Goal: Download file/media

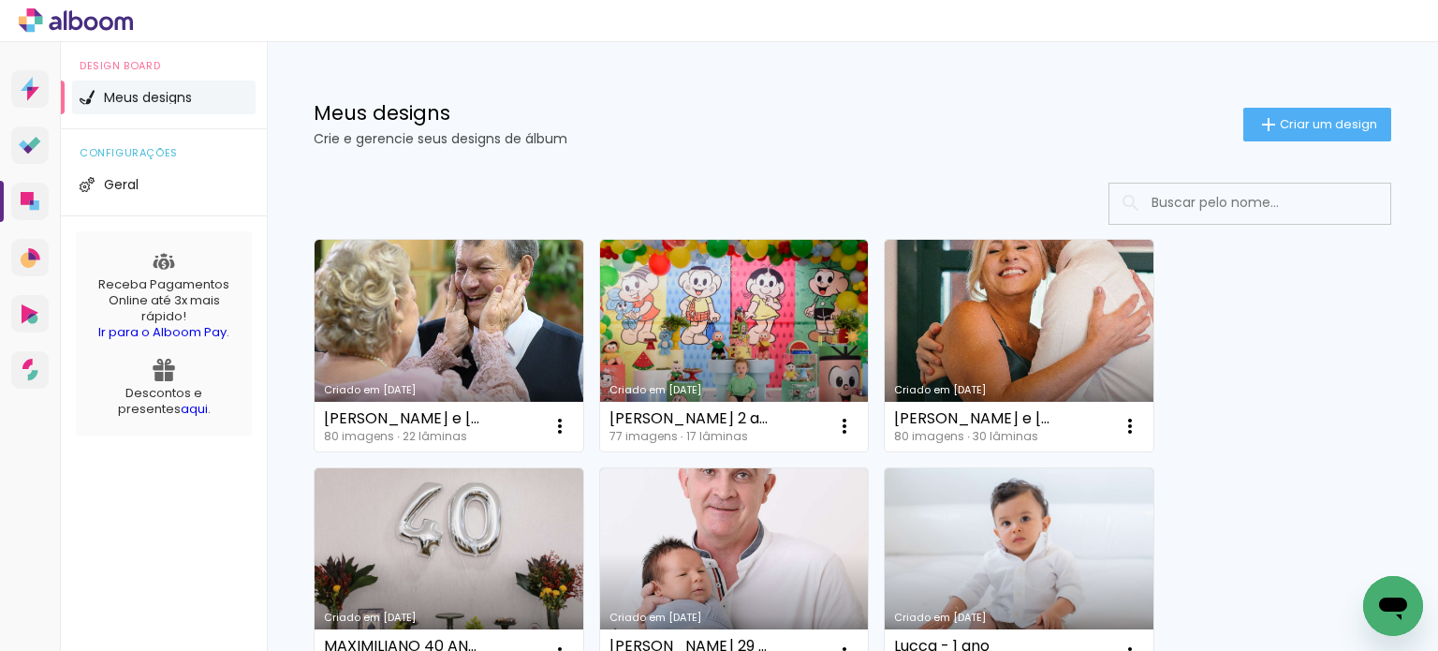
click at [1232, 202] on input at bounding box center [1275, 202] width 267 height 38
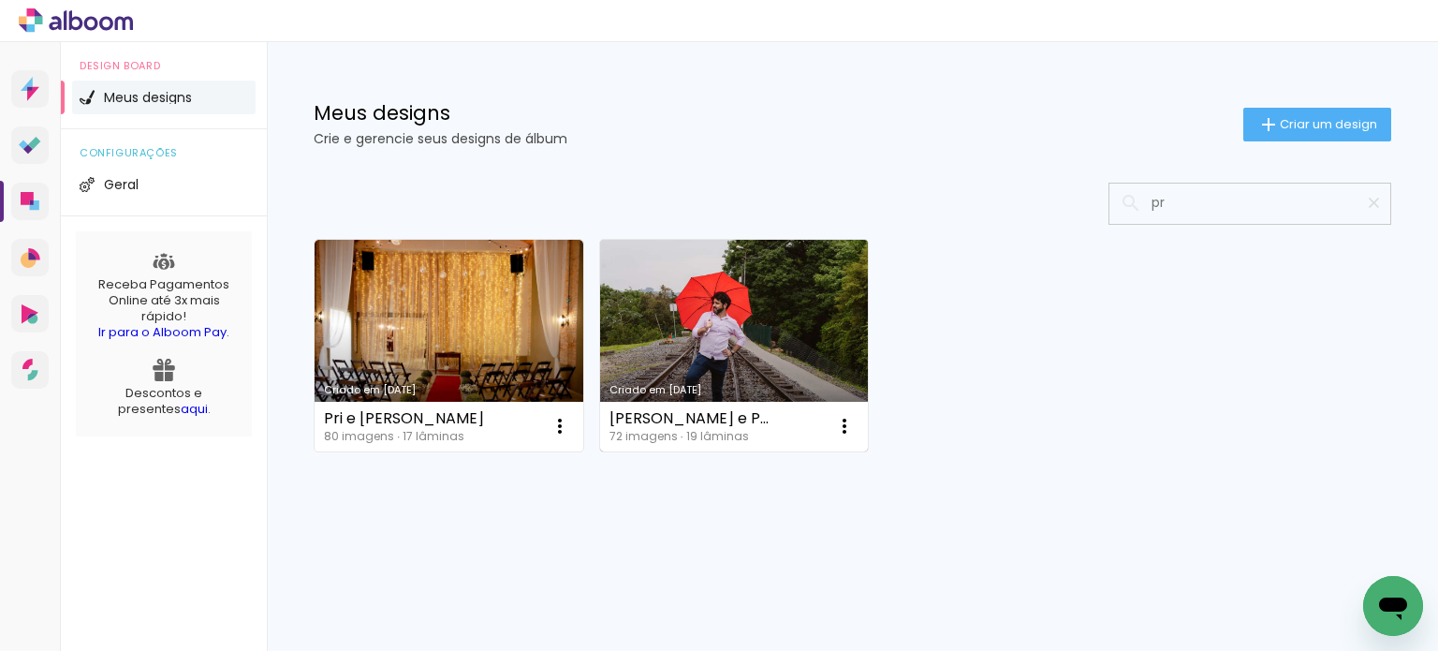
type input "pr"
type paper-input "pr"
click at [656, 418] on div "[PERSON_NAME] e Pri - pre wedding" at bounding box center [691, 418] width 164 height 15
click at [703, 402] on div "Luiz e Pri - pre wedding 72 imagens ∙ 19 lâminas Abrir Fazer uma cópia Excluir" at bounding box center [734, 427] width 269 height 50
click at [700, 376] on link "Criado em [DATE]" at bounding box center [734, 346] width 269 height 212
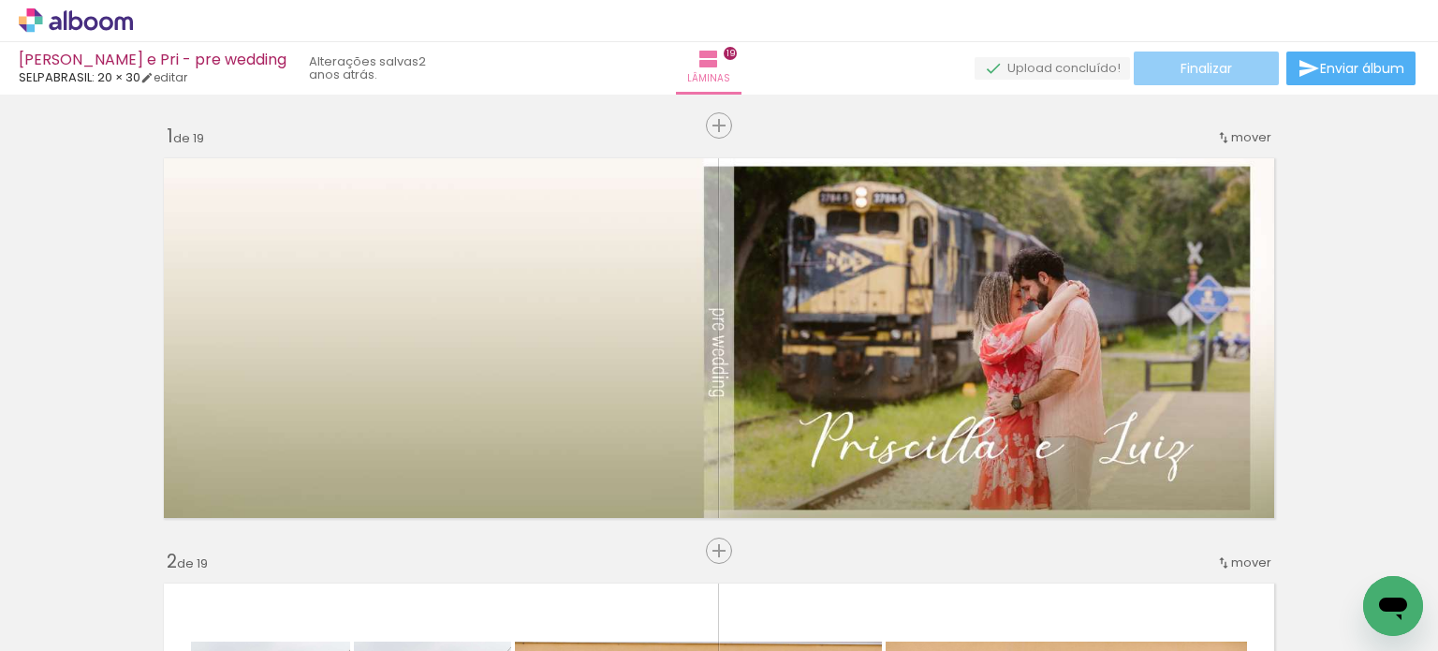
click at [1211, 66] on span "Finalizar" at bounding box center [1205, 68] width 51 height 13
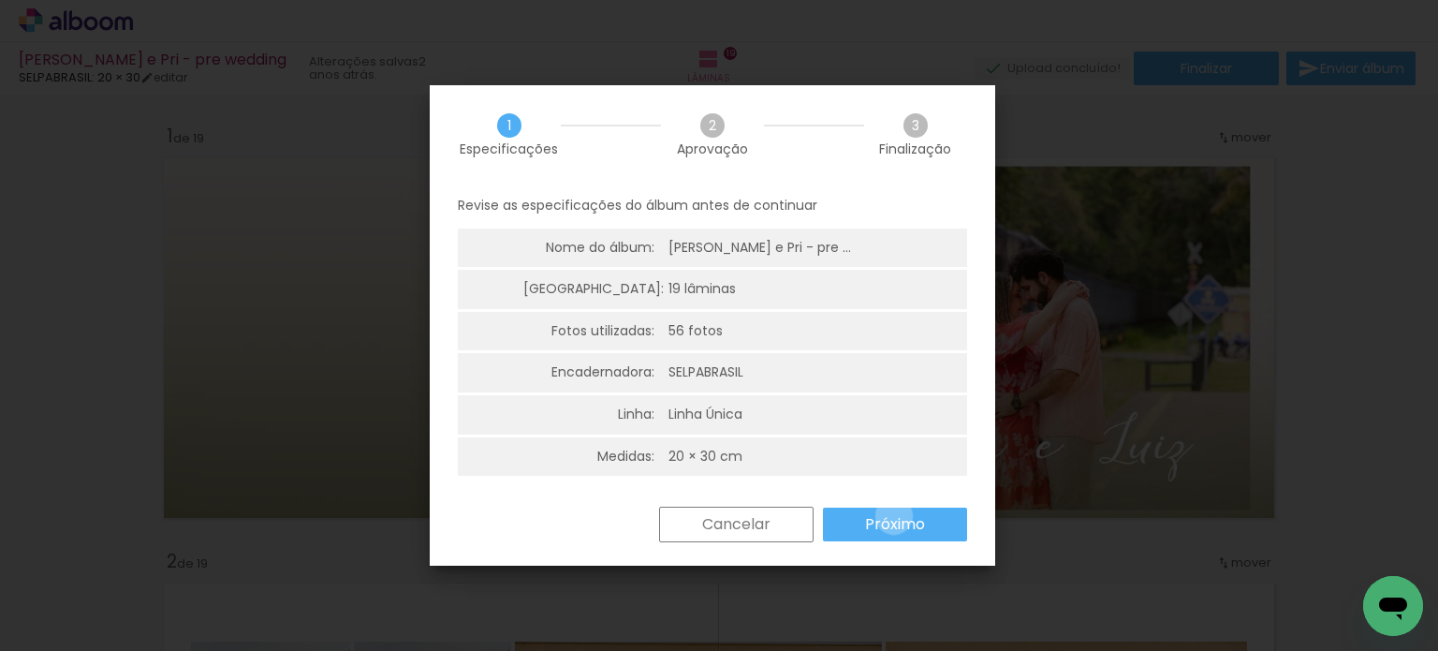
click at [0, 0] on slot "Próximo" at bounding box center [0, 0] width 0 height 0
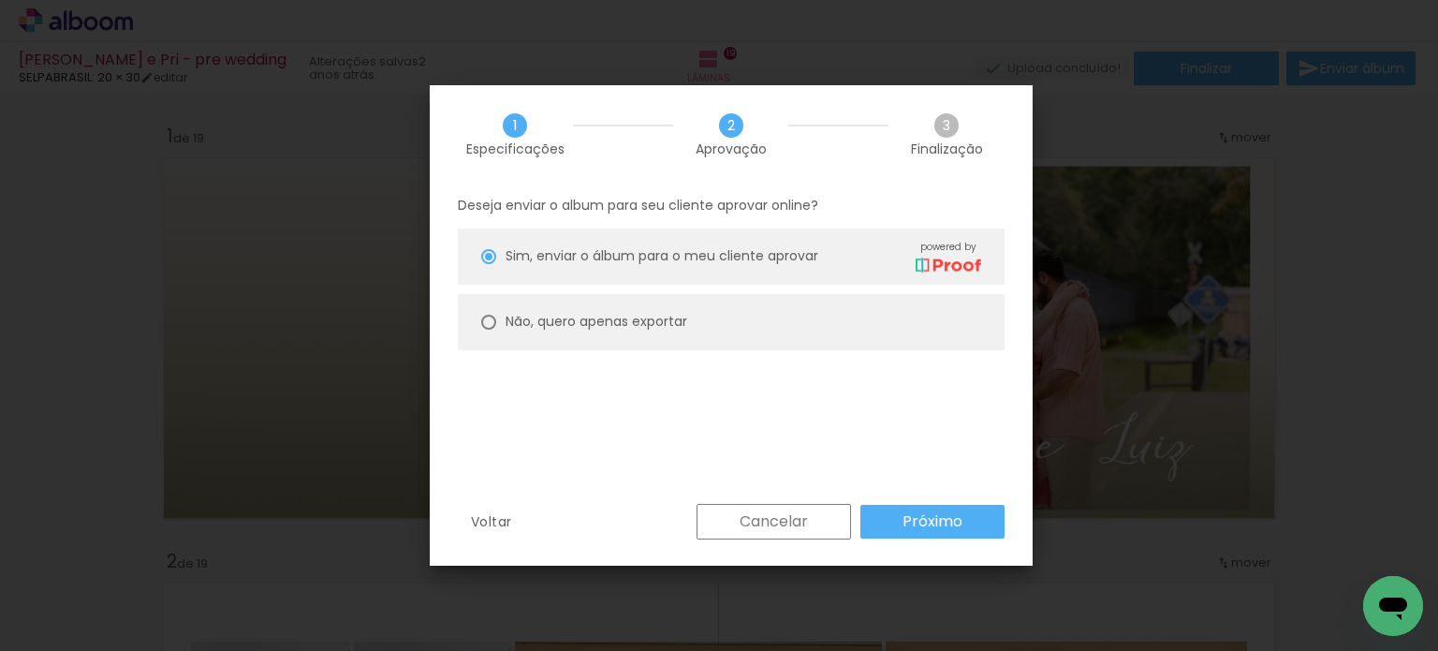
click at [0, 0] on slot "Não, quero apenas exportar" at bounding box center [0, 0] width 0 height 0
type paper-radio-button "on"
click at [0, 0] on slot "Próximo" at bounding box center [0, 0] width 0 height 0
type input "Alta, 300 DPI"
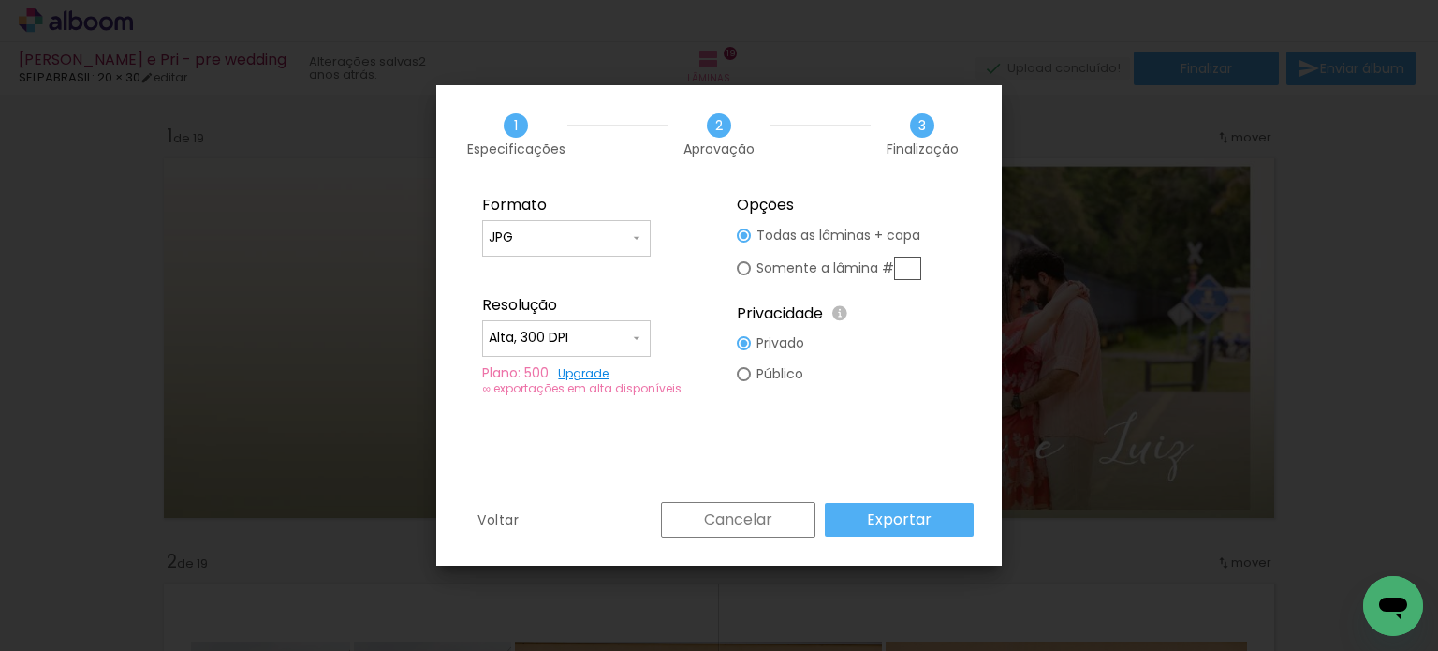
click at [887, 503] on paper-button "Exportar" at bounding box center [899, 520] width 149 height 34
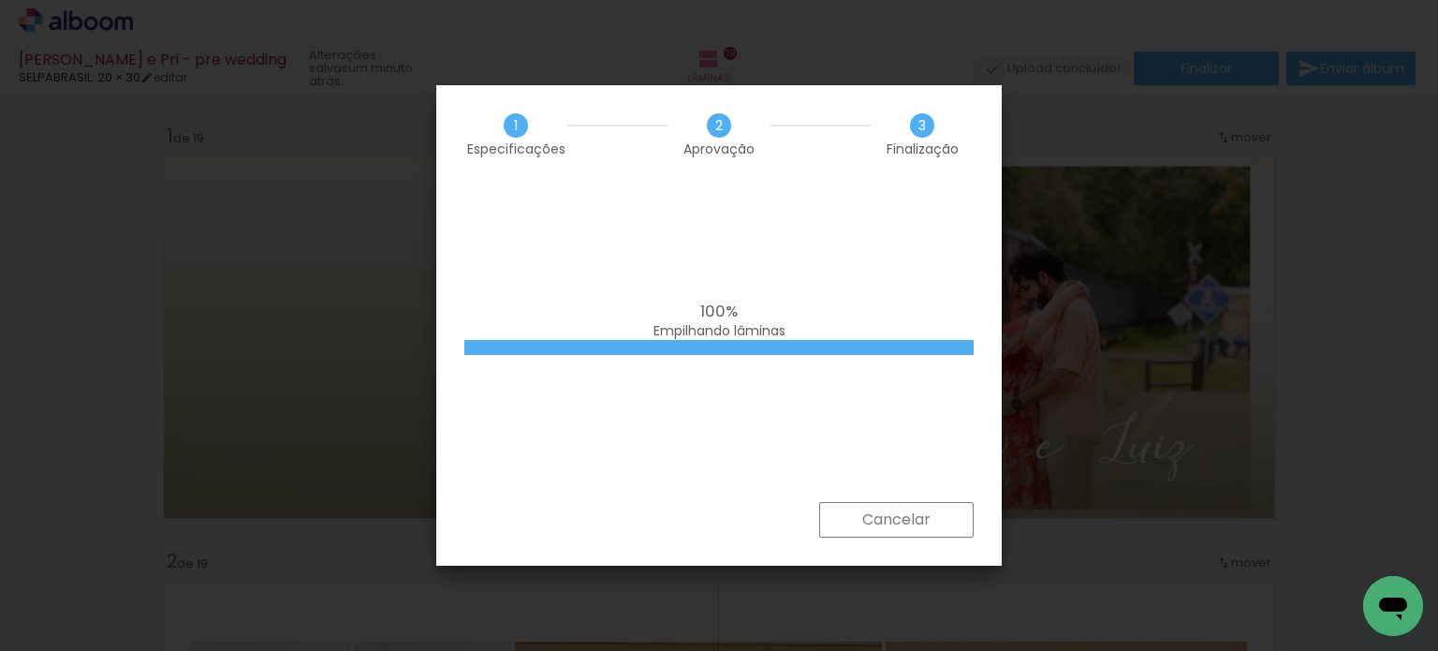
click at [810, 362] on div "100% Empilhando lâminas" at bounding box center [718, 342] width 565 height 318
